Goal: Task Accomplishment & Management: Complete application form

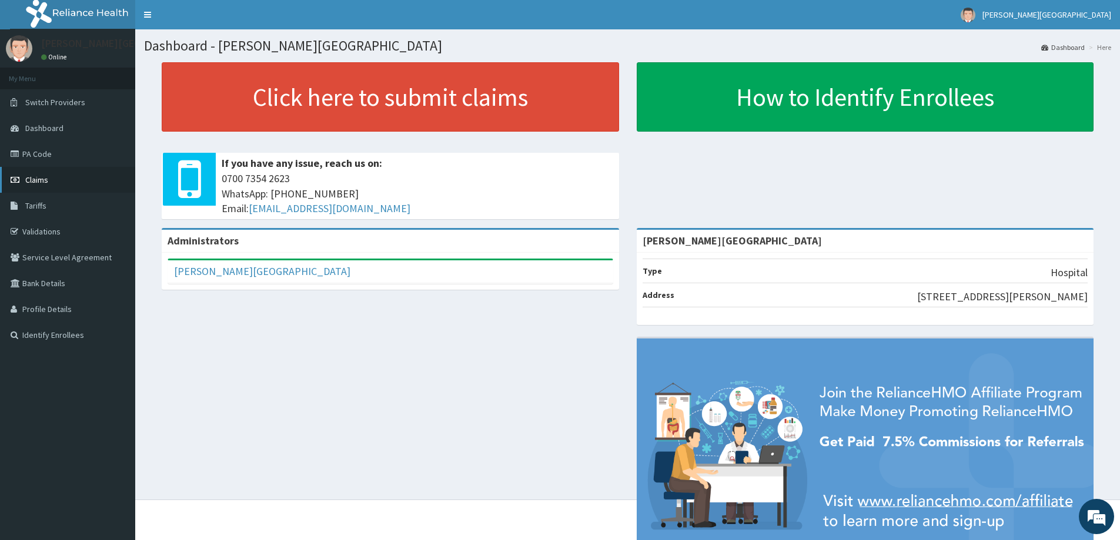
click at [50, 179] on link "Claims" at bounding box center [67, 180] width 135 height 26
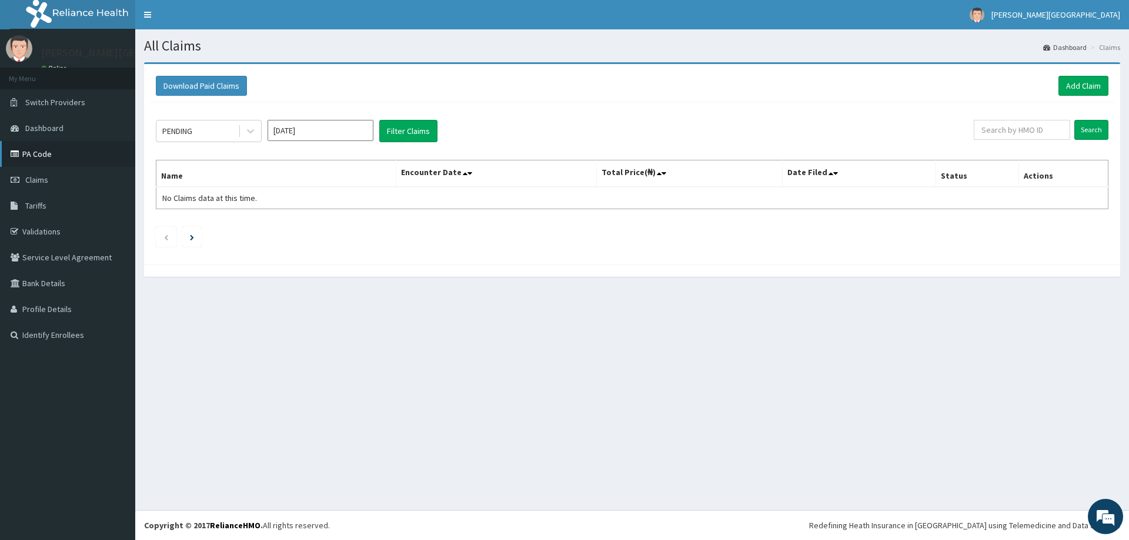
click at [52, 155] on link "PA Code" at bounding box center [67, 154] width 135 height 26
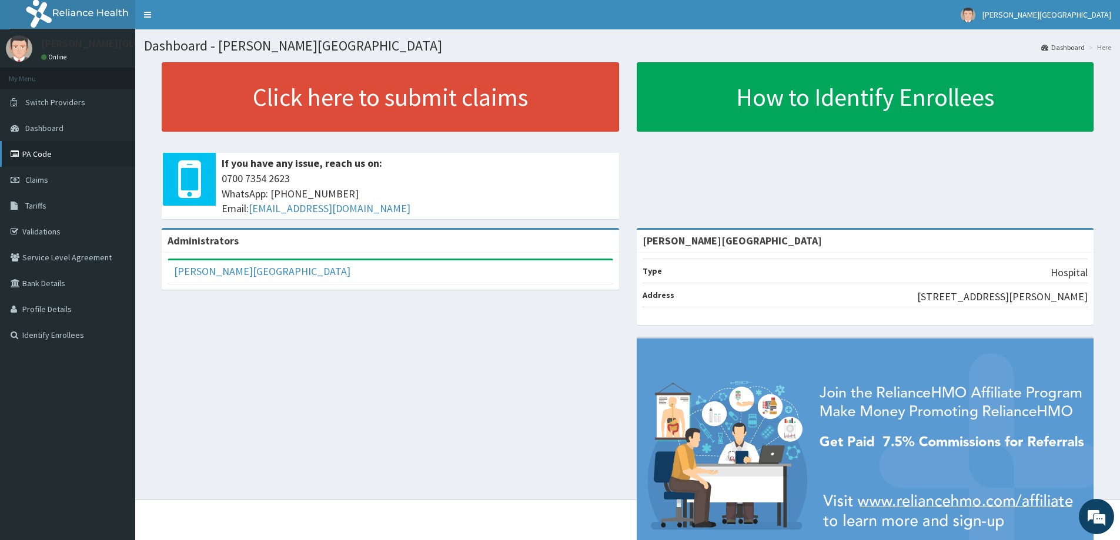
click at [36, 154] on link "PA Code" at bounding box center [67, 154] width 135 height 26
click at [34, 179] on span "Claims" at bounding box center [36, 180] width 23 height 11
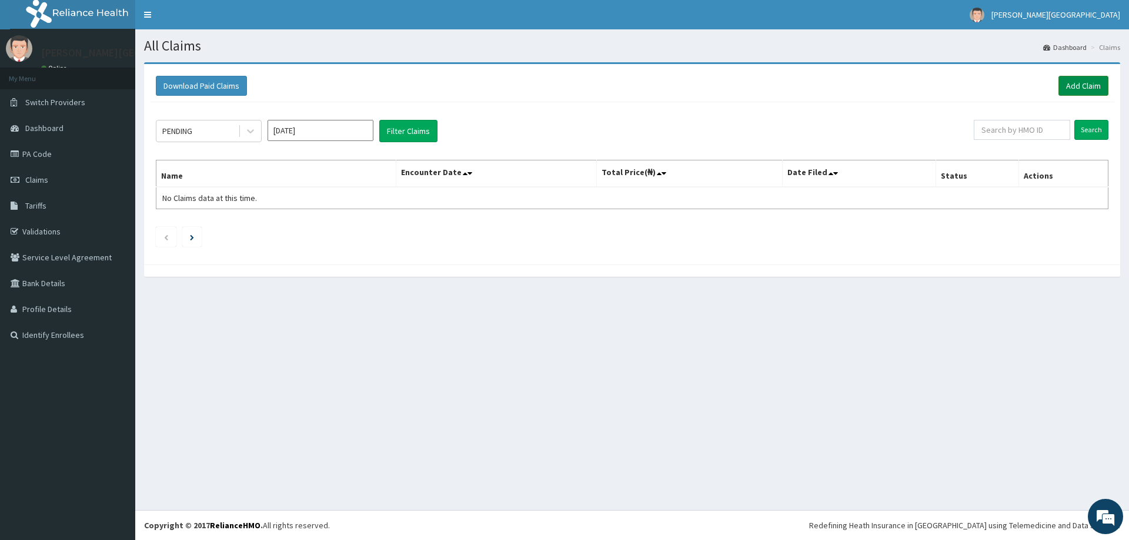
click at [1079, 85] on link "Add Claim" at bounding box center [1084, 86] width 50 height 20
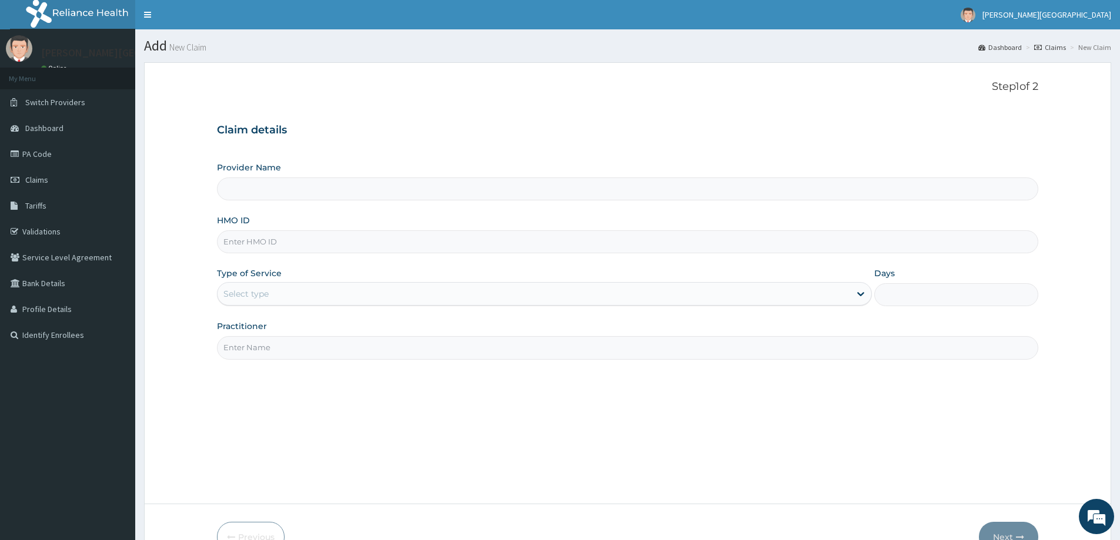
type input "[PERSON_NAME][GEOGRAPHIC_DATA]"
click at [312, 185] on input "[PERSON_NAME][GEOGRAPHIC_DATA]" at bounding box center [628, 189] width 822 height 23
click at [276, 248] on input "HMO ID" at bounding box center [628, 242] width 822 height 23
type input "SBL/10175/A"
click at [242, 295] on div "Select type" at bounding box center [245, 294] width 45 height 12
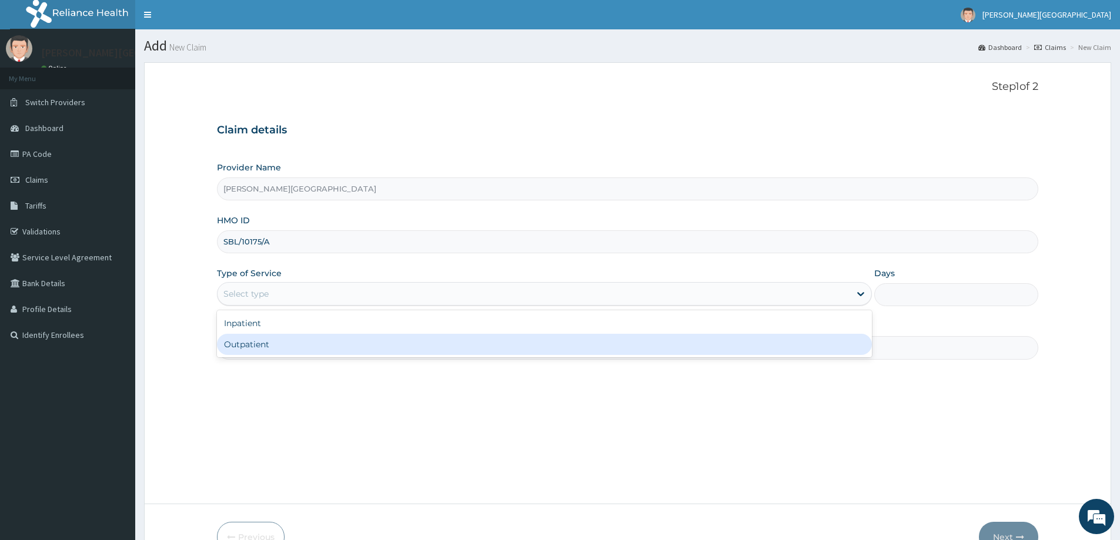
click at [226, 352] on div "Outpatient" at bounding box center [544, 344] width 655 height 21
type input "1"
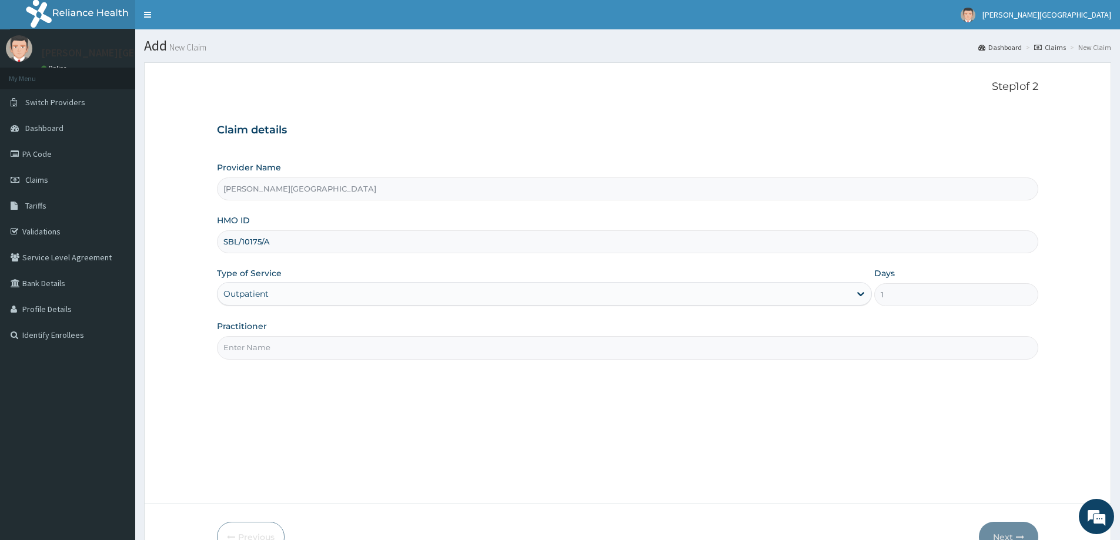
click at [821, 346] on input "Practitioner" at bounding box center [628, 347] width 822 height 23
type input "DR. MONU"
click at [1015, 530] on button "Next" at bounding box center [1008, 537] width 59 height 31
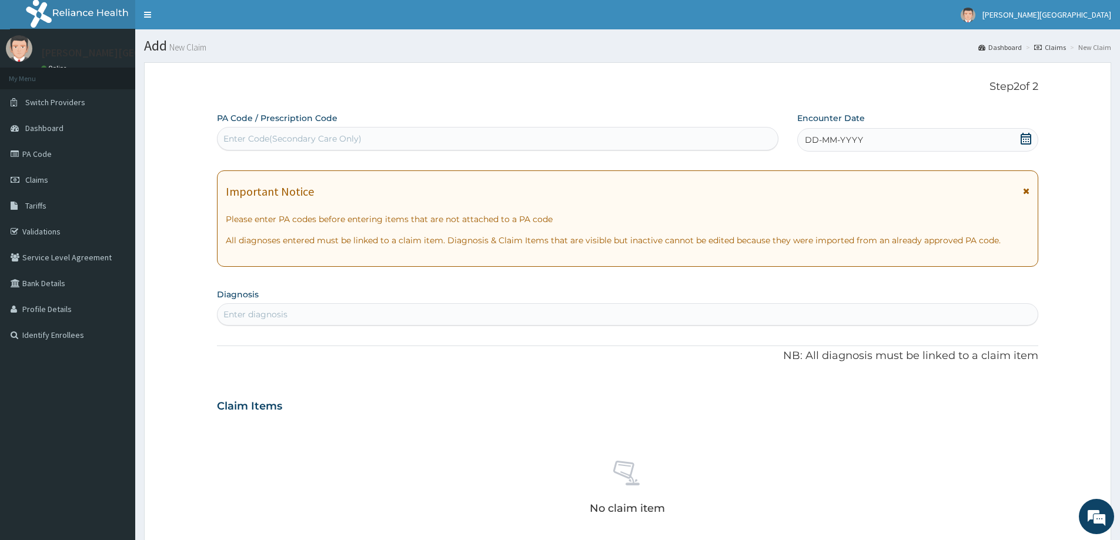
click at [306, 138] on div "Enter Code(Secondary Care Only)" at bounding box center [292, 139] width 138 height 12
click at [246, 311] on div "Enter diagnosis" at bounding box center [255, 315] width 64 height 12
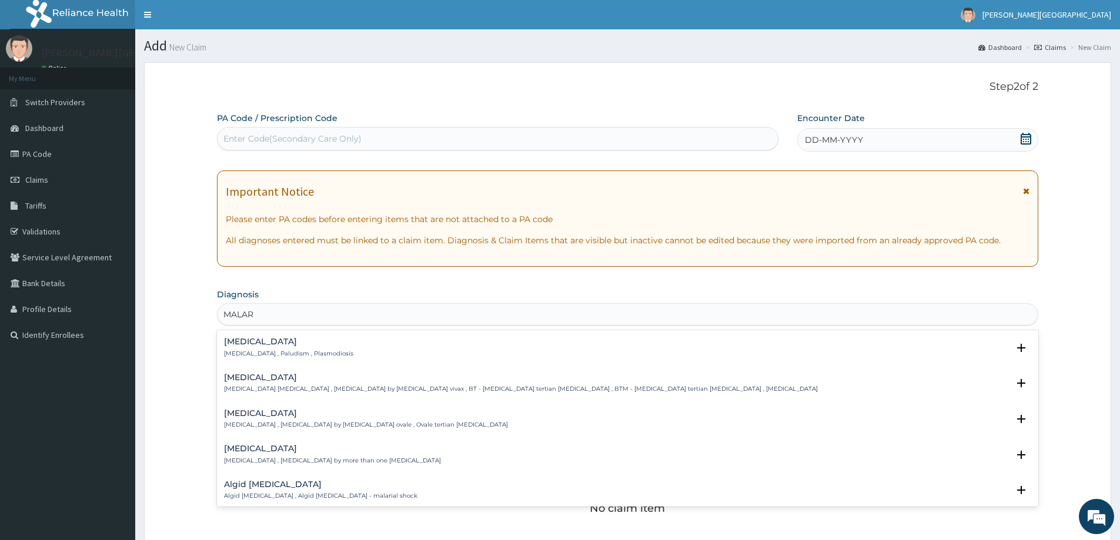
type input "MALARI"
click at [253, 356] on p "Malaria , Paludism , Plasmodiosis" at bounding box center [288, 354] width 129 height 8
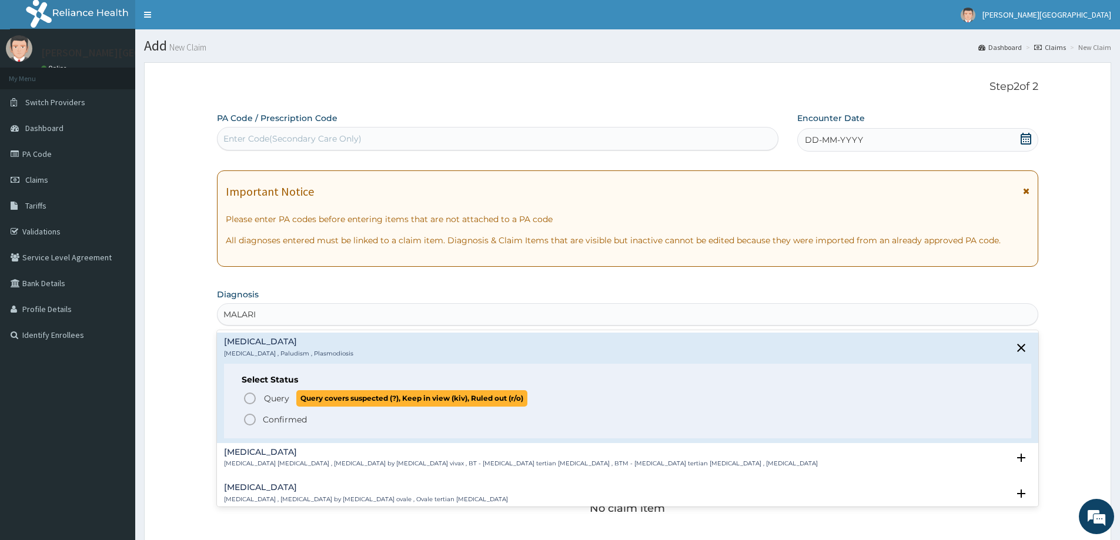
click at [252, 395] on icon "status option query" at bounding box center [250, 399] width 14 height 14
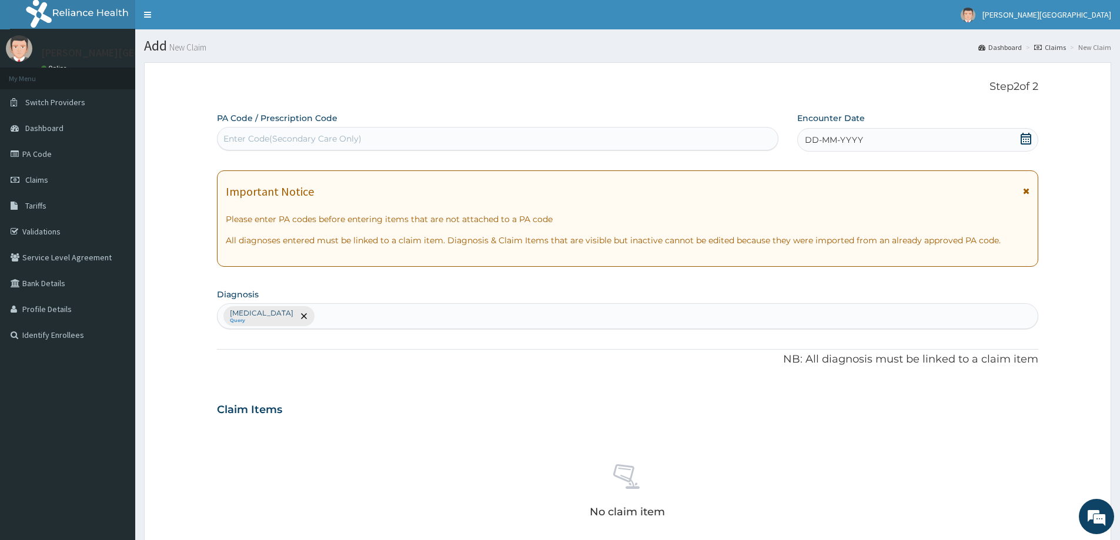
scroll to position [294, 0]
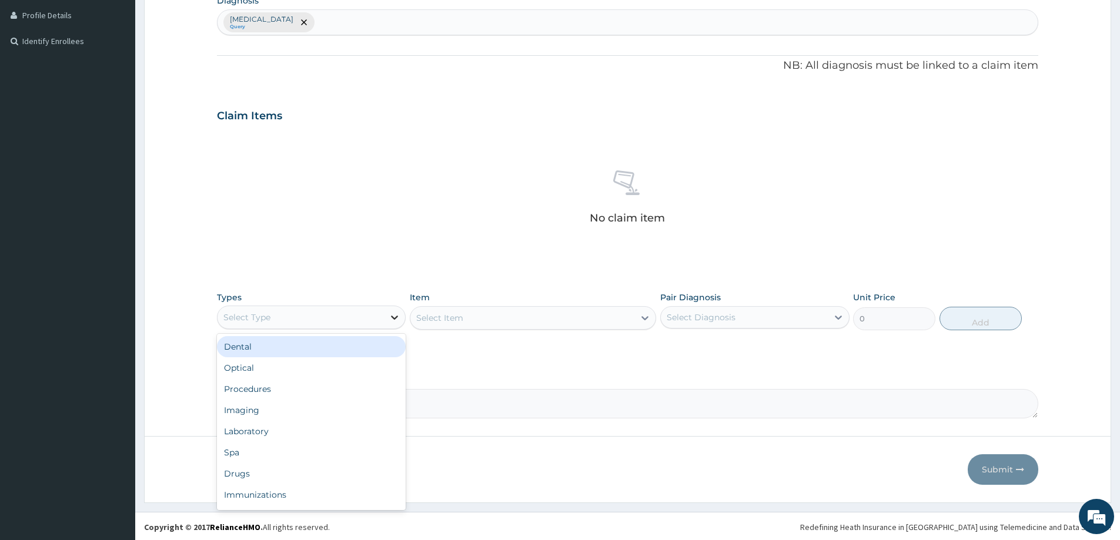
click at [389, 319] on icon at bounding box center [395, 318] width 12 height 12
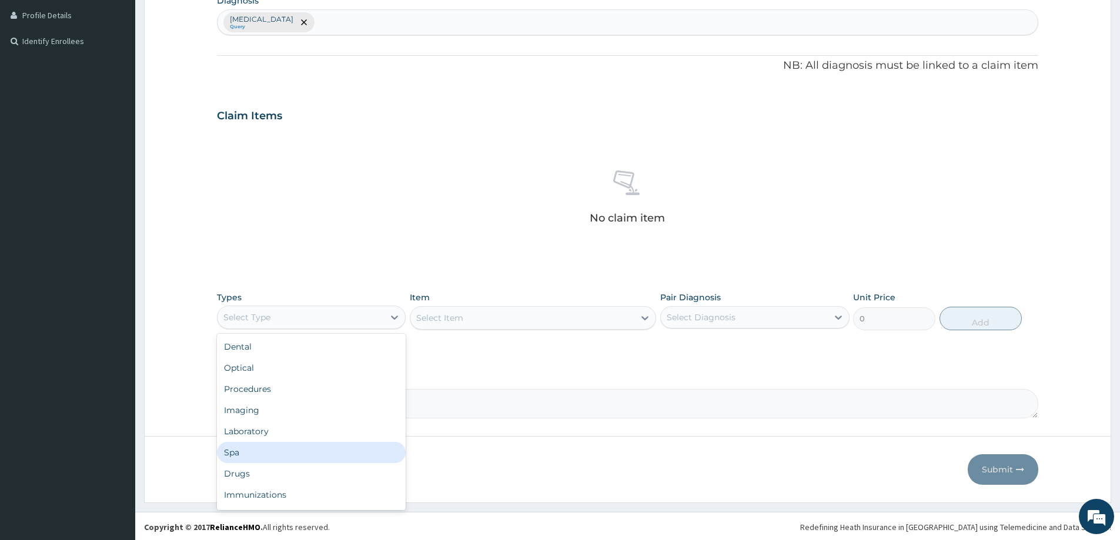
click at [245, 442] on div "Spa" at bounding box center [311, 452] width 189 height 21
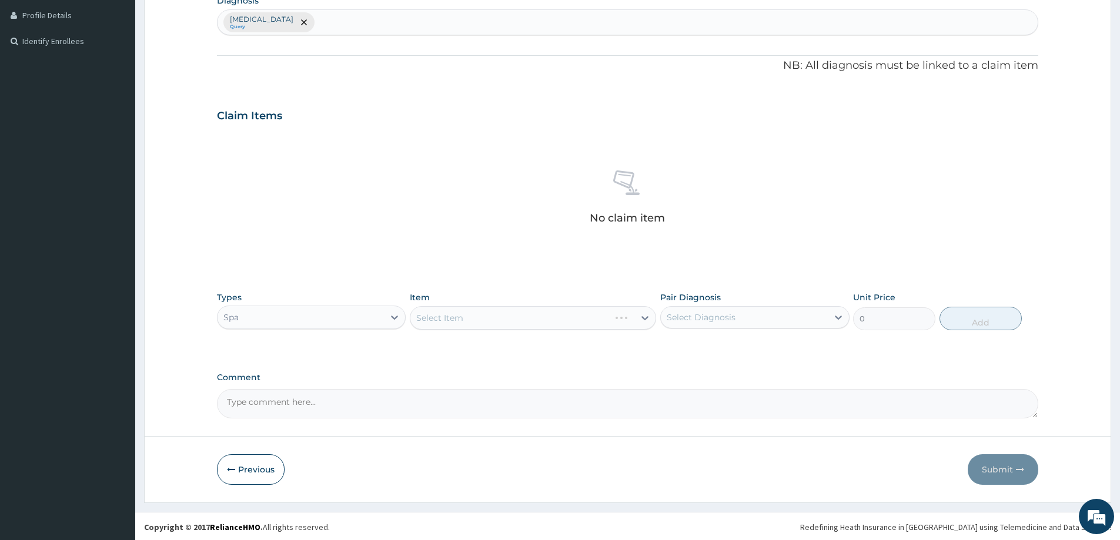
click at [322, 308] on div "Spa" at bounding box center [301, 317] width 166 height 19
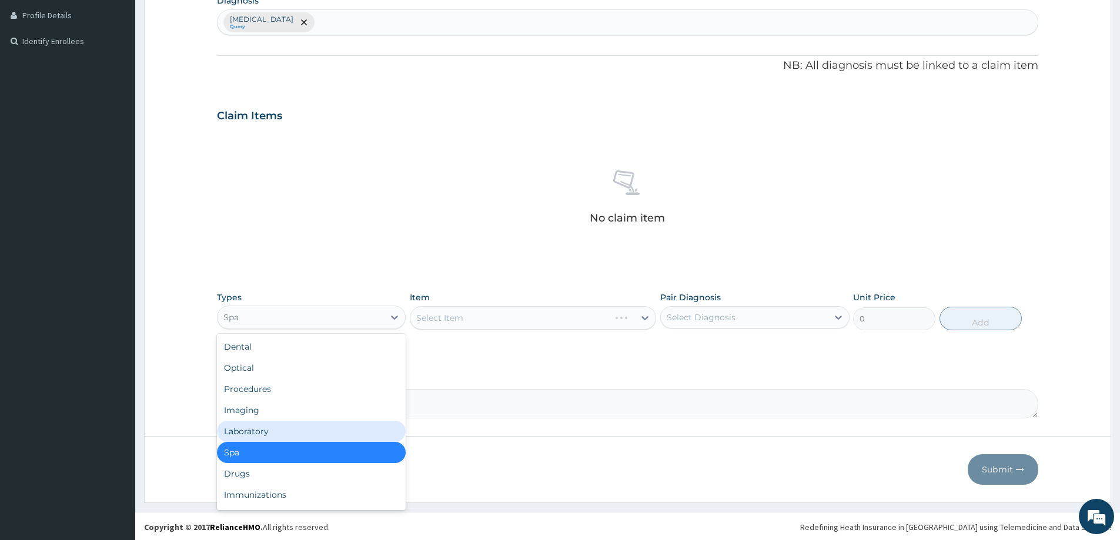
click at [271, 429] on div "Laboratory" at bounding box center [311, 431] width 189 height 21
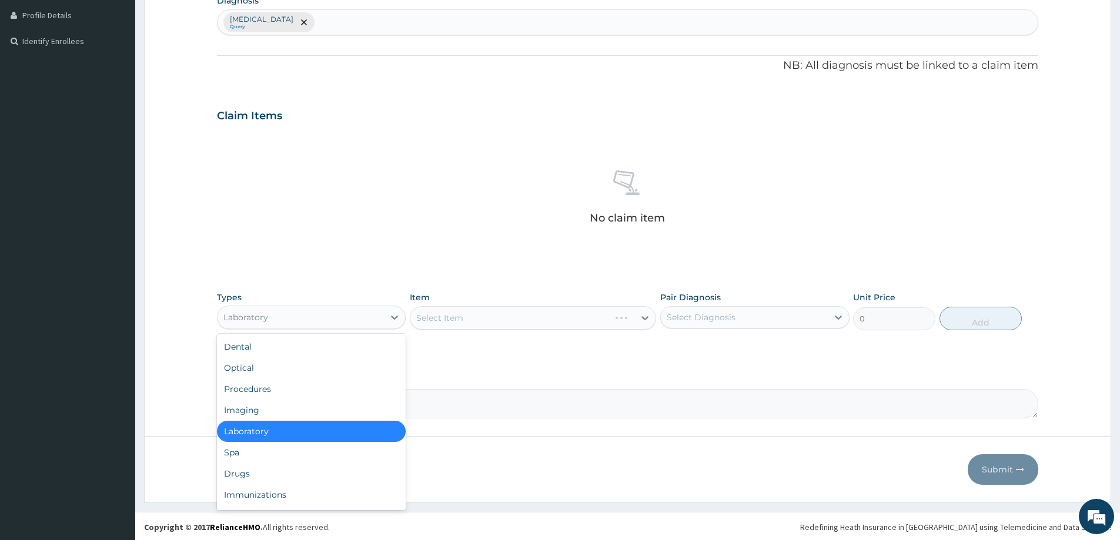
click at [281, 310] on div "Laboratory" at bounding box center [301, 317] width 166 height 19
click at [244, 459] on div "Spa" at bounding box center [311, 452] width 189 height 21
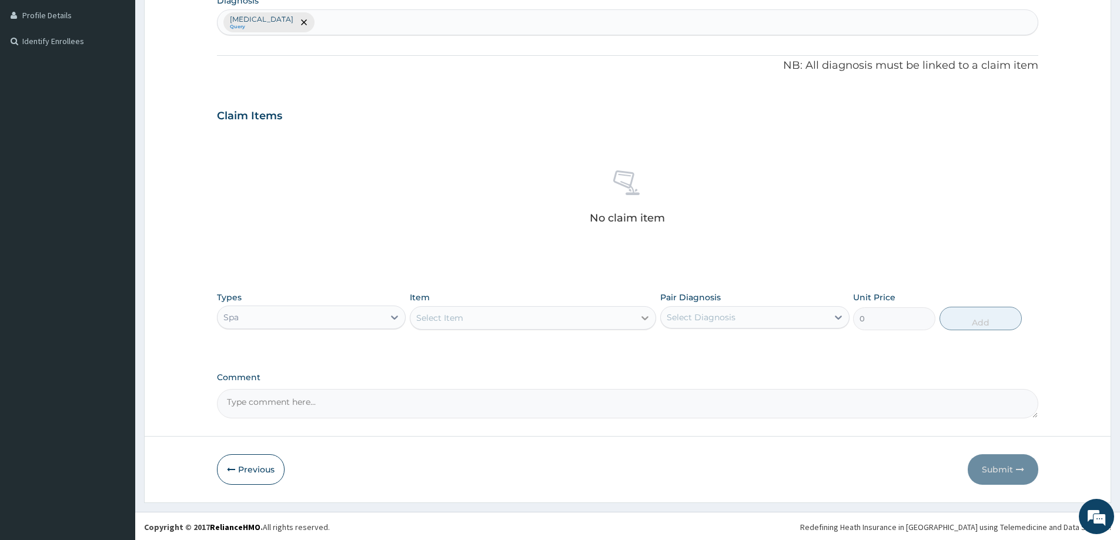
click at [641, 320] on icon at bounding box center [645, 318] width 12 height 12
click at [623, 319] on div "Select Item" at bounding box center [523, 318] width 224 height 19
click at [379, 317] on div "Spa" at bounding box center [301, 317] width 166 height 19
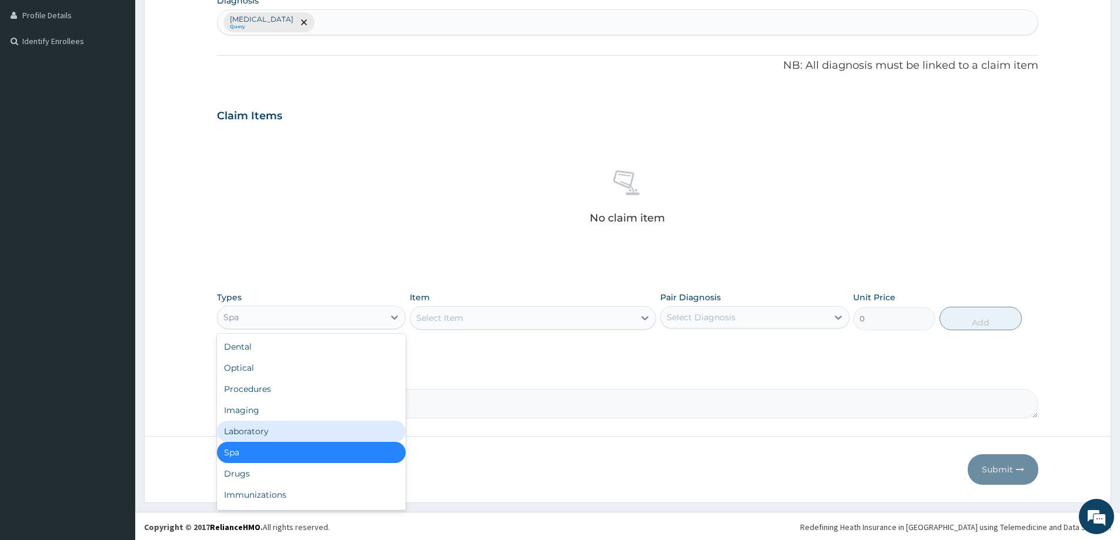
click at [261, 426] on div "Laboratory" at bounding box center [311, 431] width 189 height 21
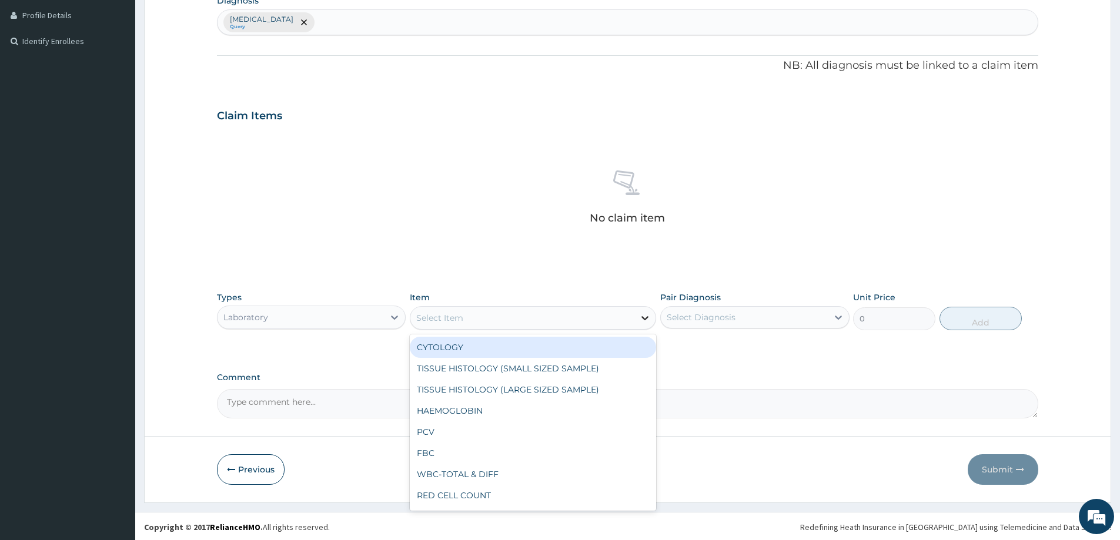
click at [645, 318] on icon at bounding box center [645, 318] width 12 height 12
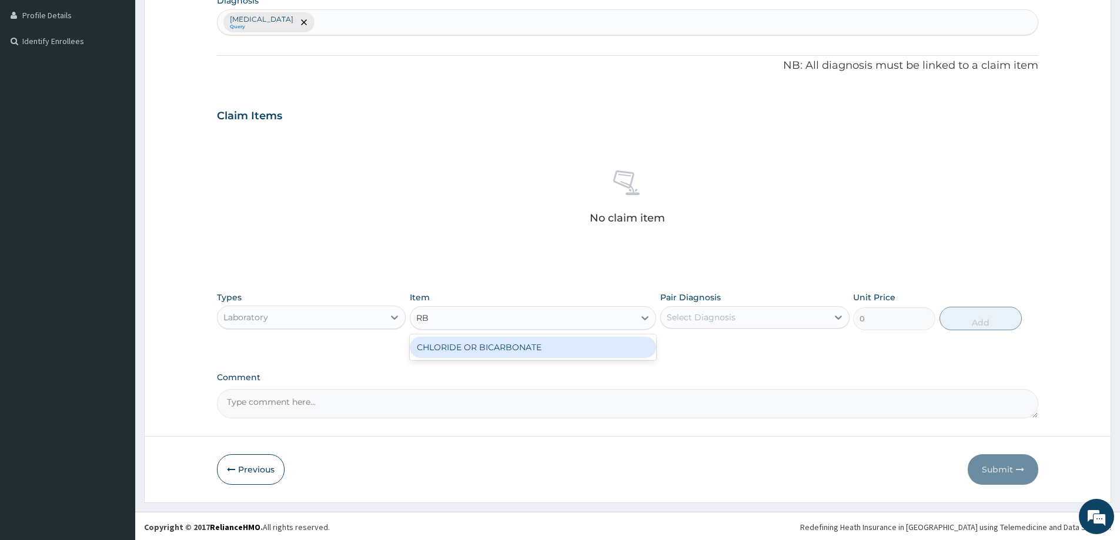
type input "R"
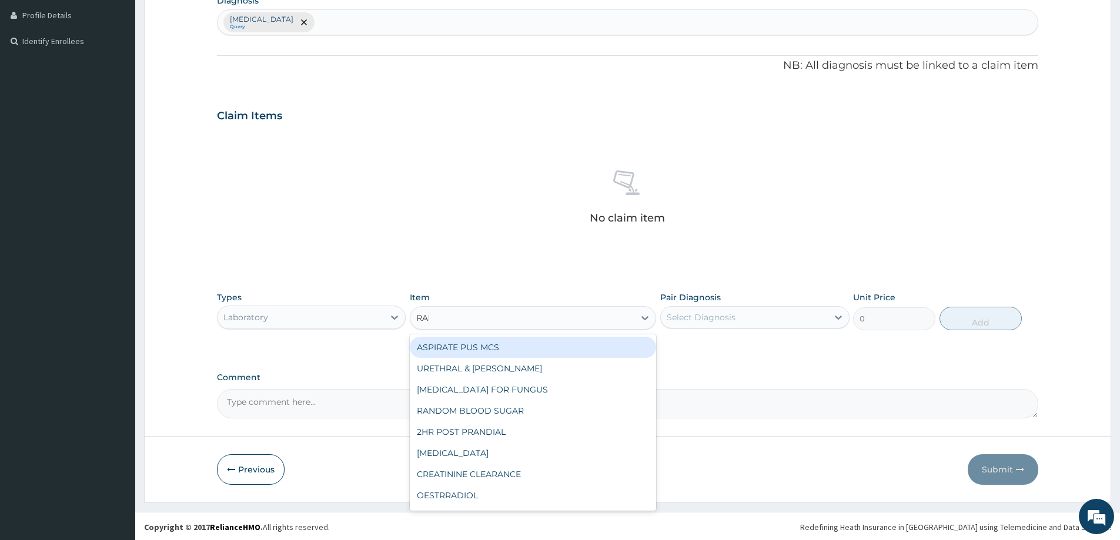
type input "RAND"
click at [573, 349] on div "RANDOM BLOOD SUGAR" at bounding box center [533, 347] width 246 height 21
type input "1000"
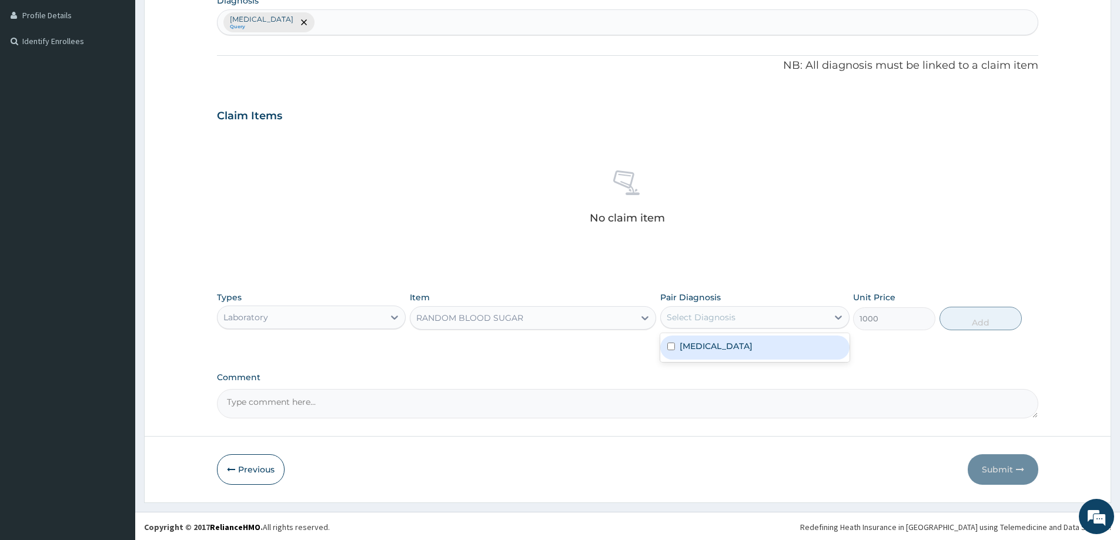
click at [750, 321] on div "Select Diagnosis" at bounding box center [744, 317] width 166 height 19
click at [512, 312] on div "RANDOM BLOOD SUGAR" at bounding box center [469, 318] width 107 height 12
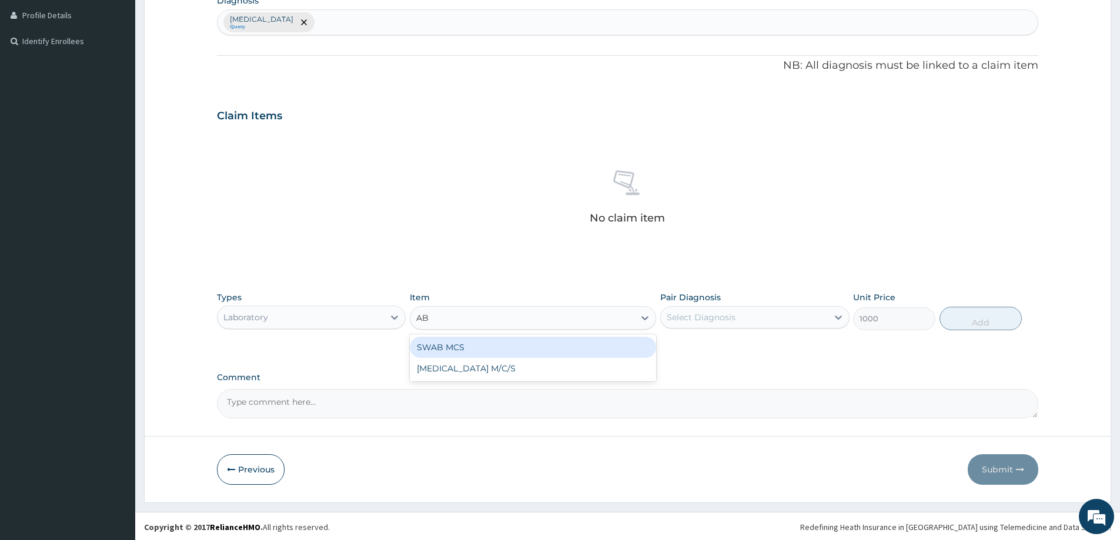
scroll to position [0, 0]
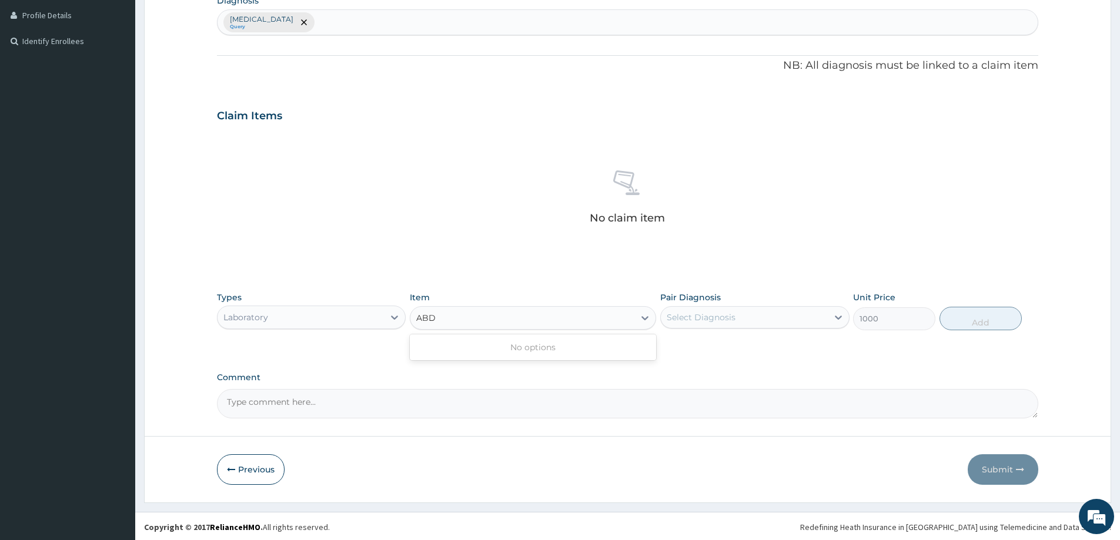
type input "ABD"
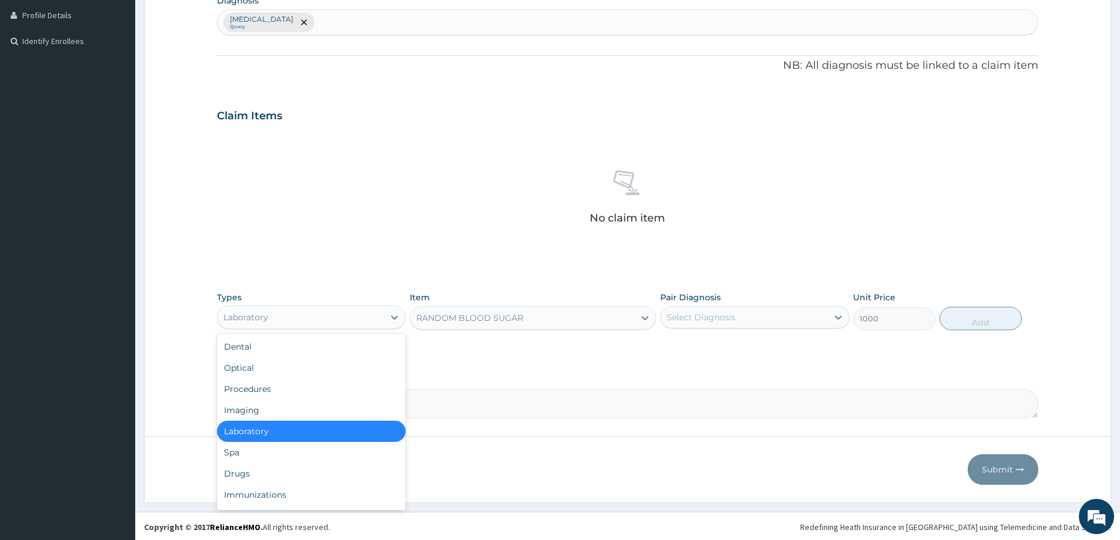
click at [379, 319] on div "Laboratory" at bounding box center [301, 317] width 166 height 19
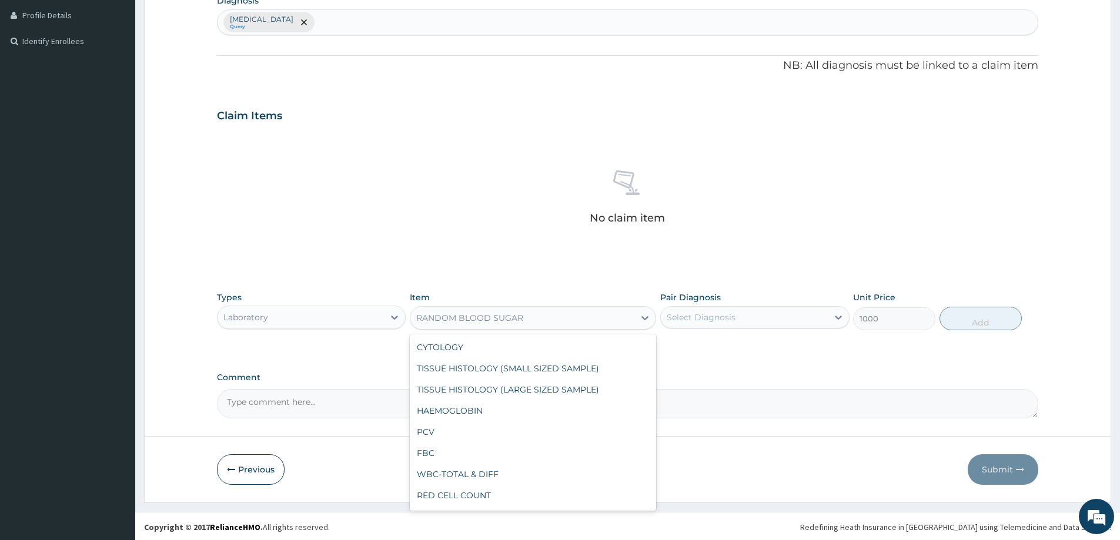
click at [445, 316] on div "RANDOM BLOOD SUGAR" at bounding box center [469, 318] width 107 height 12
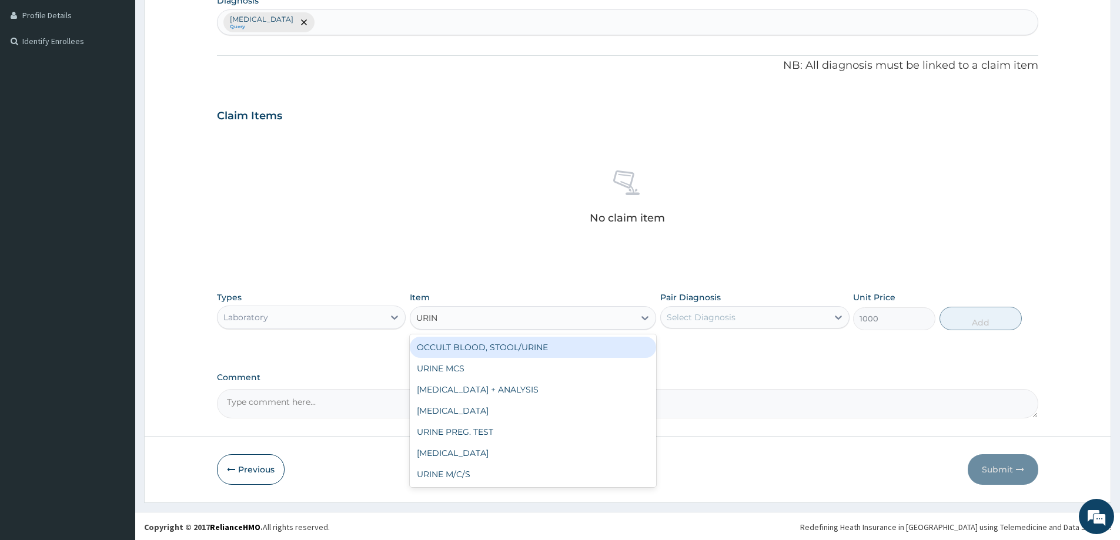
type input "URINE"
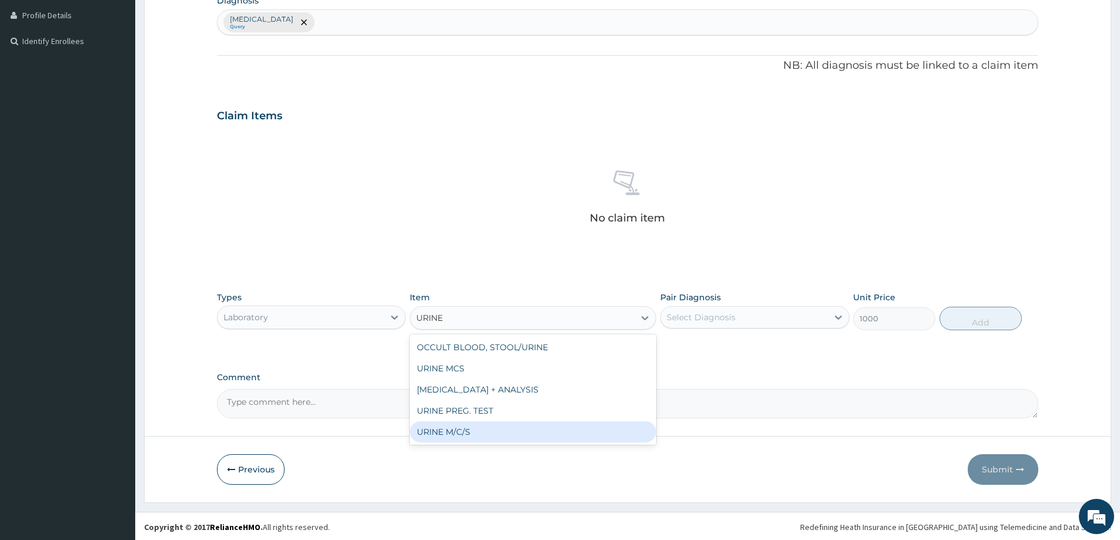
click at [458, 438] on div "URINE M/C/S" at bounding box center [533, 432] width 246 height 21
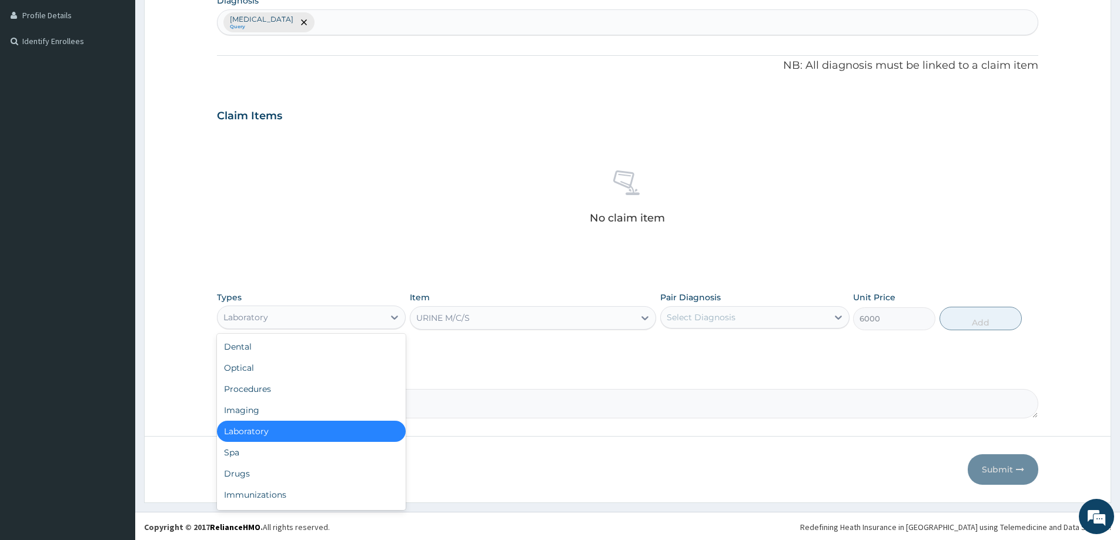
click at [306, 322] on div "Laboratory" at bounding box center [301, 317] width 166 height 19
click at [245, 411] on div "Imaging" at bounding box center [311, 410] width 189 height 21
type input "0"
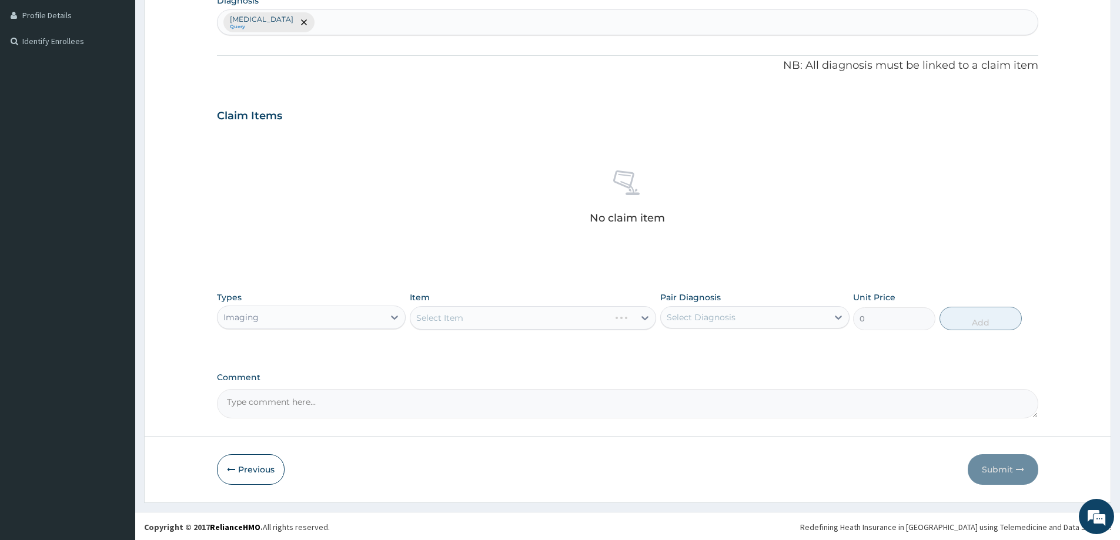
click at [470, 311] on div "Select Item" at bounding box center [533, 318] width 246 height 24
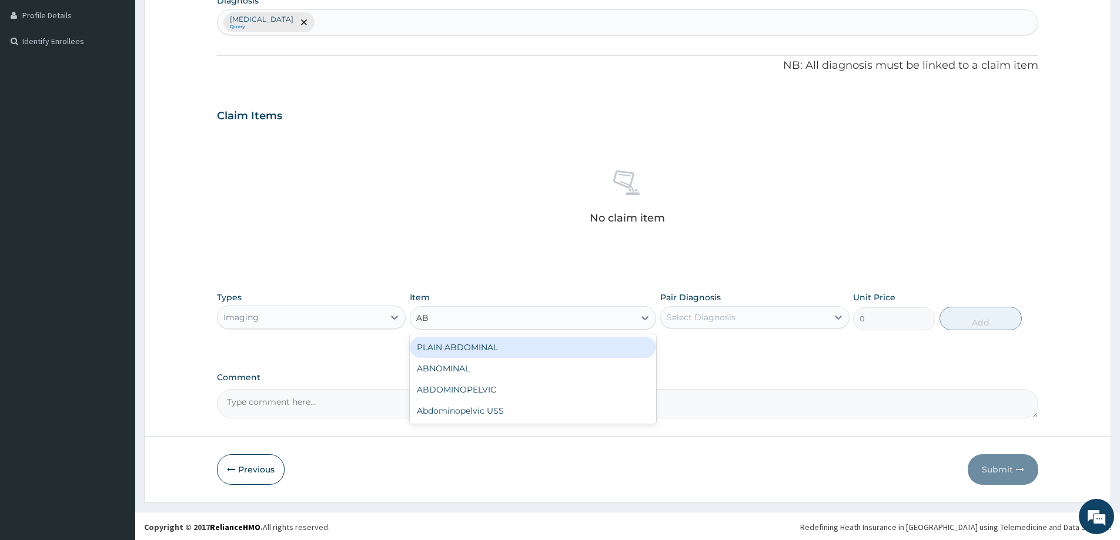
type input "ABD"
click at [495, 393] on div "Abdominopelvic USS" at bounding box center [533, 389] width 246 height 21
type input "15000"
